Goal: Check status

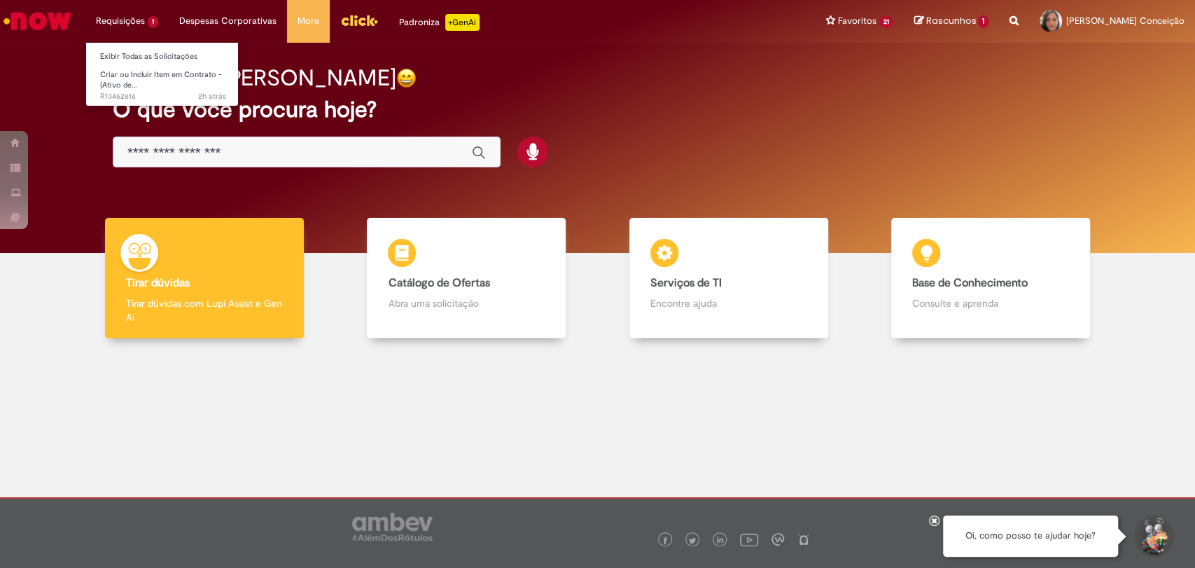
click at [112, 20] on li "Requisições 1 Exibir Todas as Solicitações Criar ou Incluir Item em Contrato - …" at bounding box center [126, 21] width 83 height 42
click at [128, 78] on span "Criar ou Incluir Item em Contrato - (Ativo de…" at bounding box center [161, 80] width 122 height 22
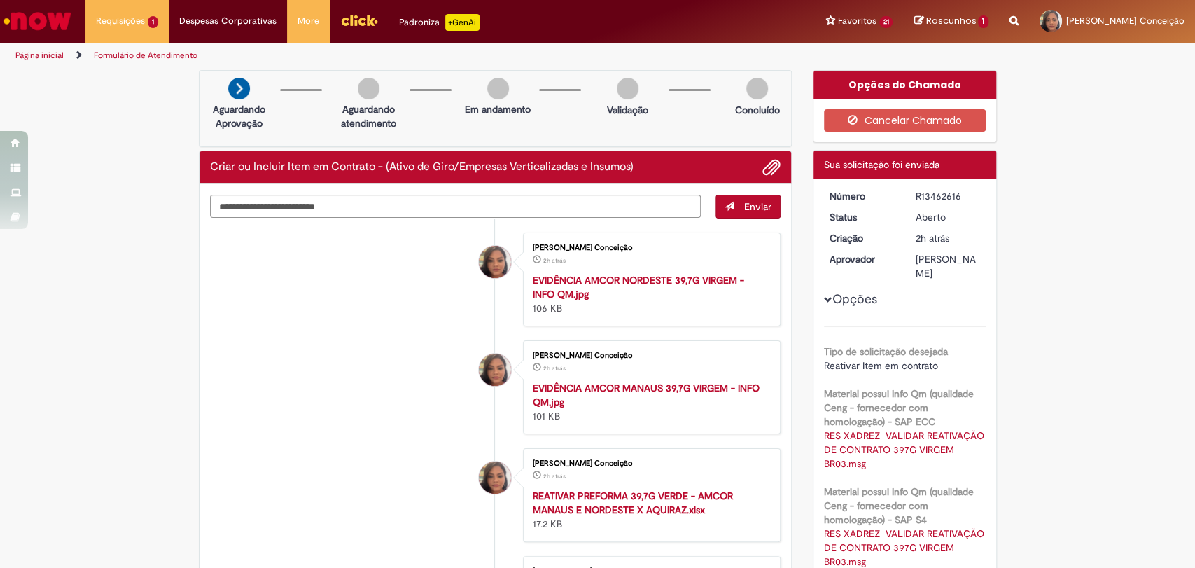
click at [250, 311] on li "[PERSON_NAME] Conceição 2h atrás 2 horas atrás EVIDÊNCIA AMCOR NORDESTE 39,7G V…" at bounding box center [495, 279] width 571 height 94
click at [282, 321] on li "[PERSON_NAME] Conceição 2h atrás 2 horas atrás EVIDÊNCIA AMCOR NORDESTE 39,7G V…" at bounding box center [495, 279] width 571 height 94
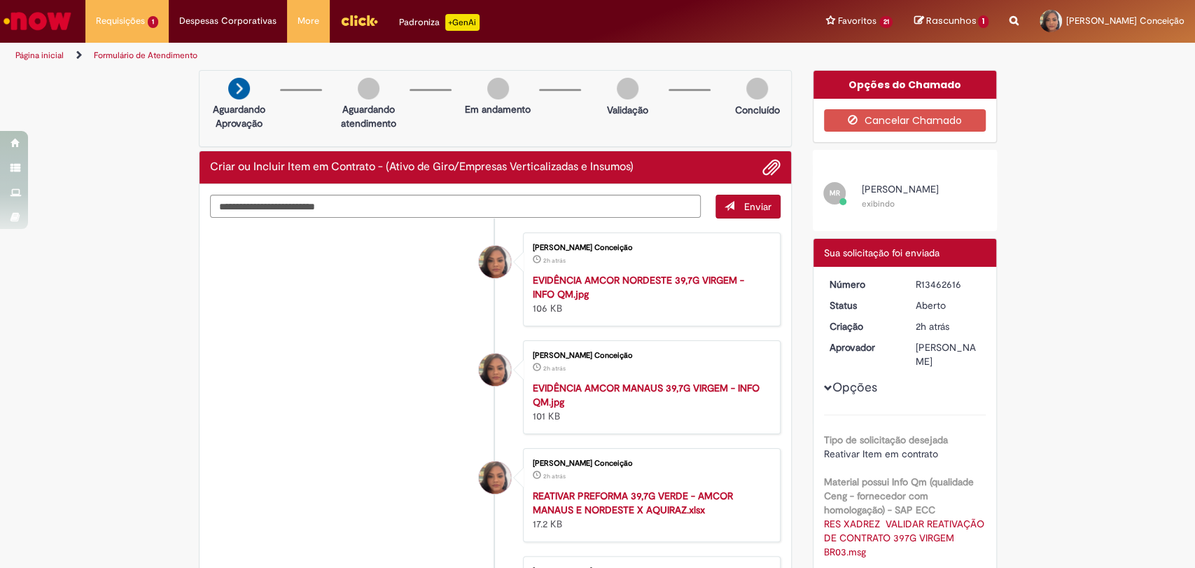
click at [435, 326] on li "[PERSON_NAME] Conceição 2h atrás 2 horas atrás EVIDÊNCIA AMCOR NORDESTE 39,7G V…" at bounding box center [495, 279] width 571 height 94
